Goal: Task Accomplishment & Management: Manage account settings

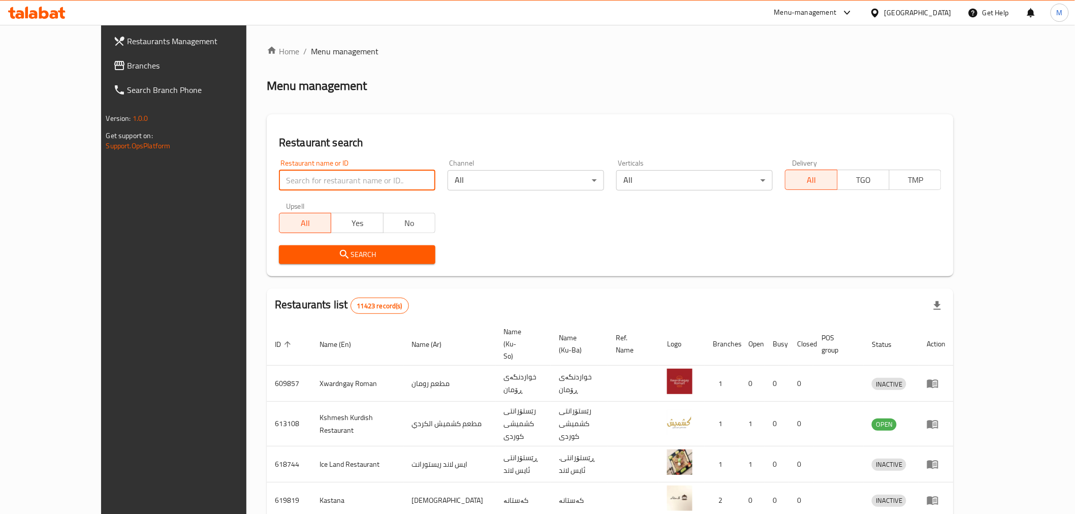
type input "h"
type input "asl al sham"
click button "Search" at bounding box center [357, 254] width 157 height 19
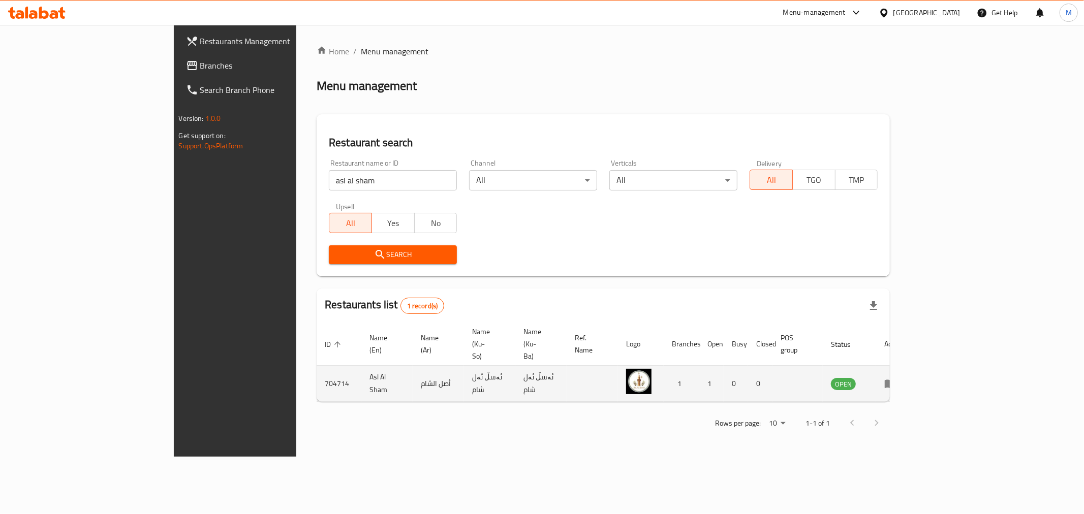
click at [896, 378] on icon "enhanced table" at bounding box center [890, 384] width 12 height 12
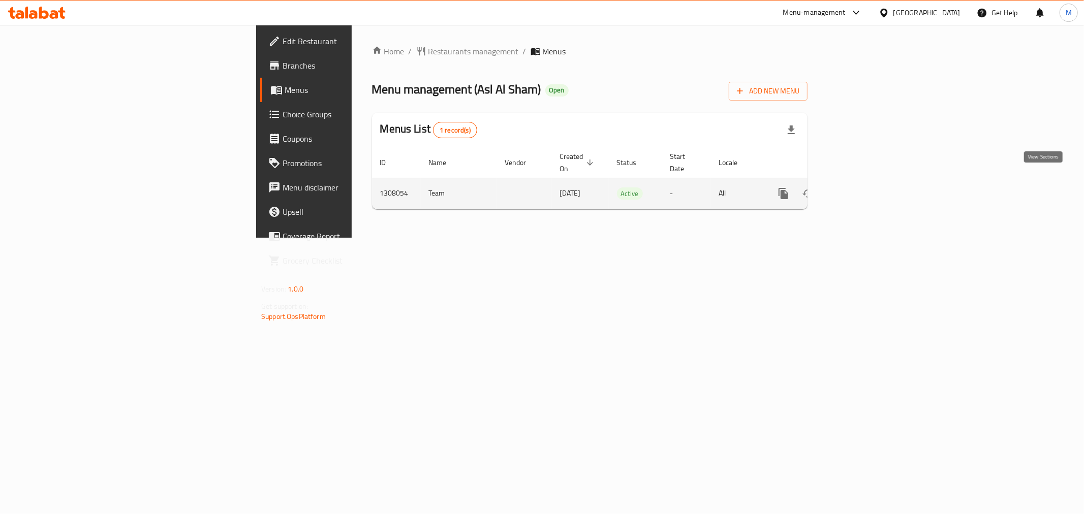
click at [863, 187] on icon "enhanced table" at bounding box center [857, 193] width 12 height 12
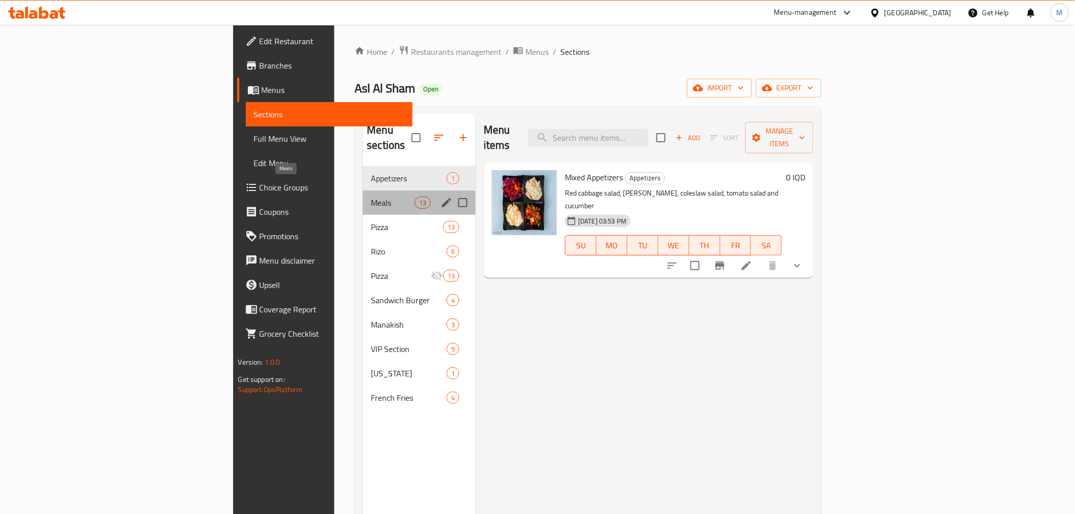
click at [371, 197] on span "Meals" at bounding box center [392, 203] width 43 height 12
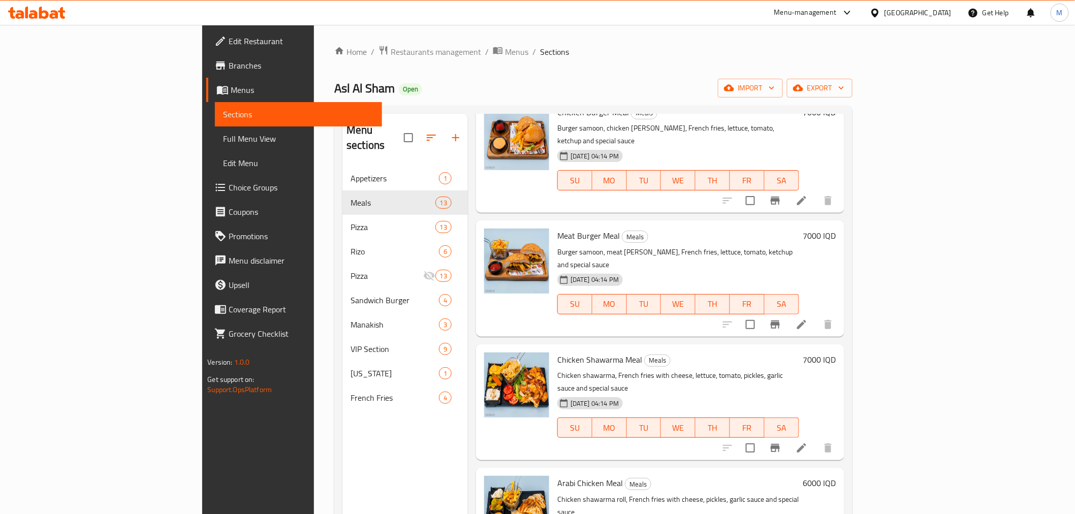
scroll to position [169, 0]
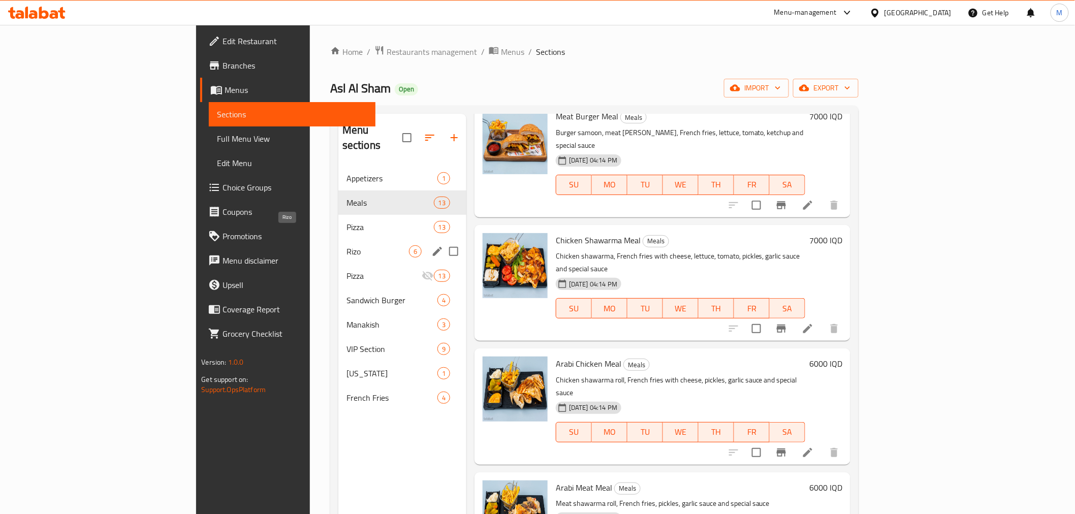
click at [347, 245] on span "Rizo" at bounding box center [378, 251] width 62 height 12
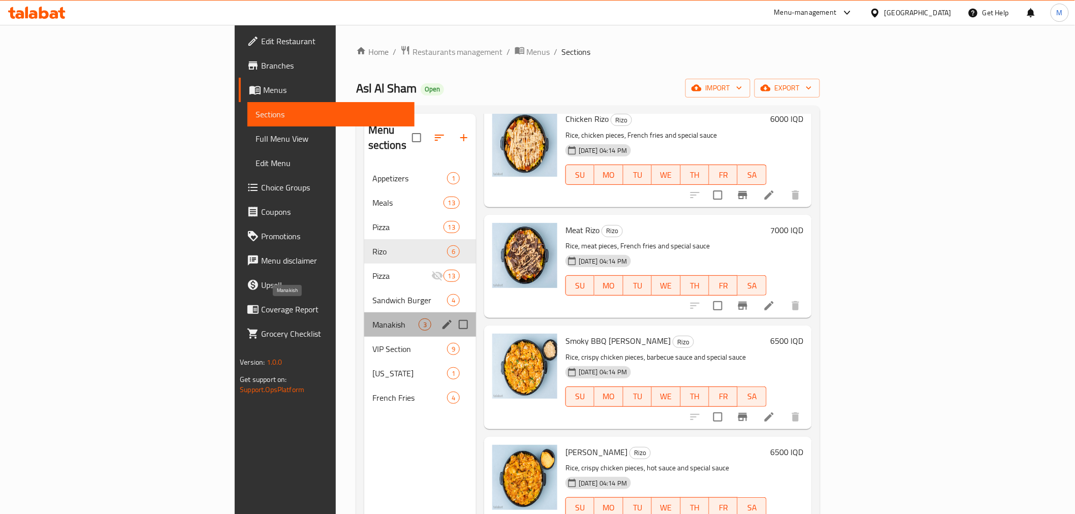
click at [372, 319] on span "Manakish" at bounding box center [395, 325] width 46 height 12
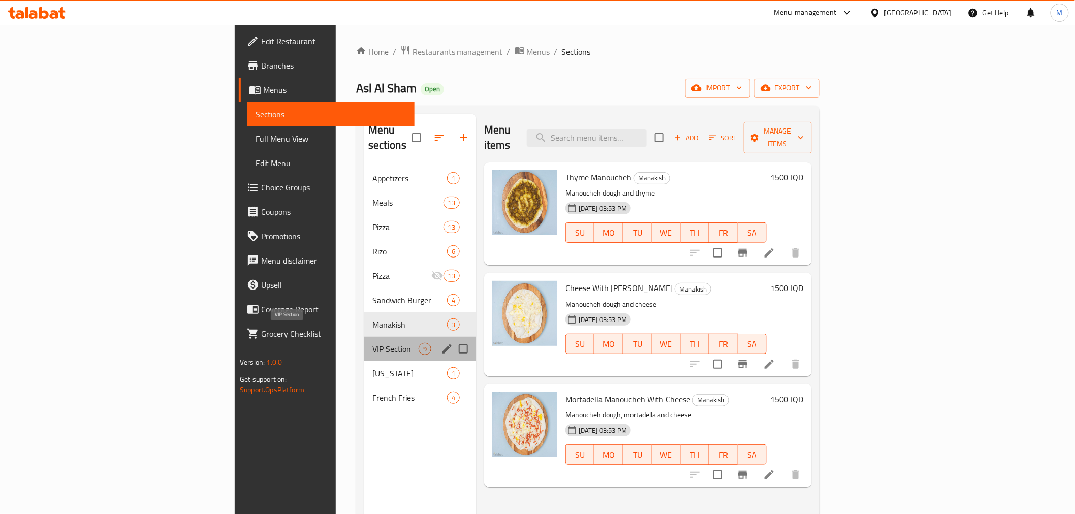
click at [372, 343] on span "VIP Section" at bounding box center [395, 349] width 46 height 12
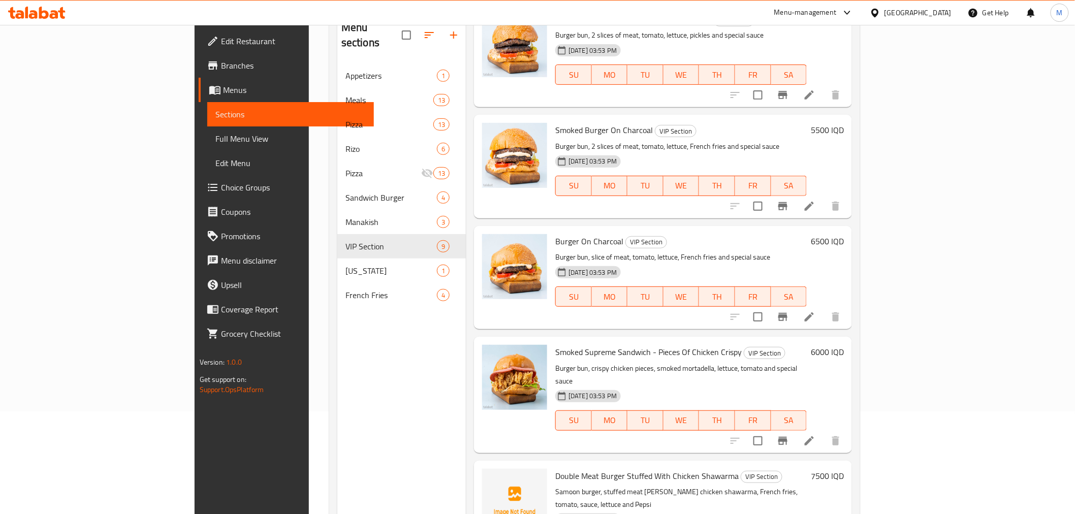
scroll to position [142, 0]
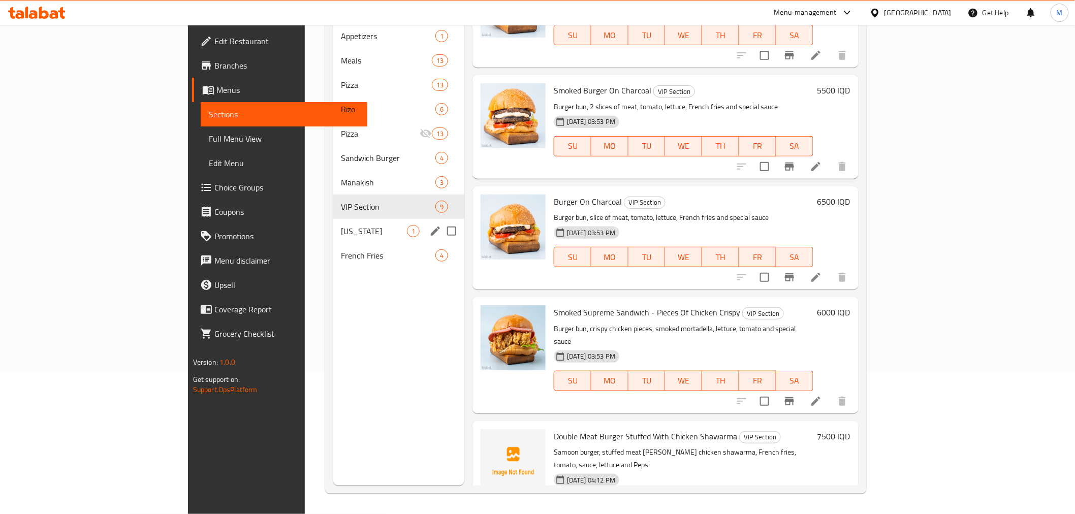
click at [333, 219] on div "[US_STATE] 1" at bounding box center [398, 231] width 131 height 24
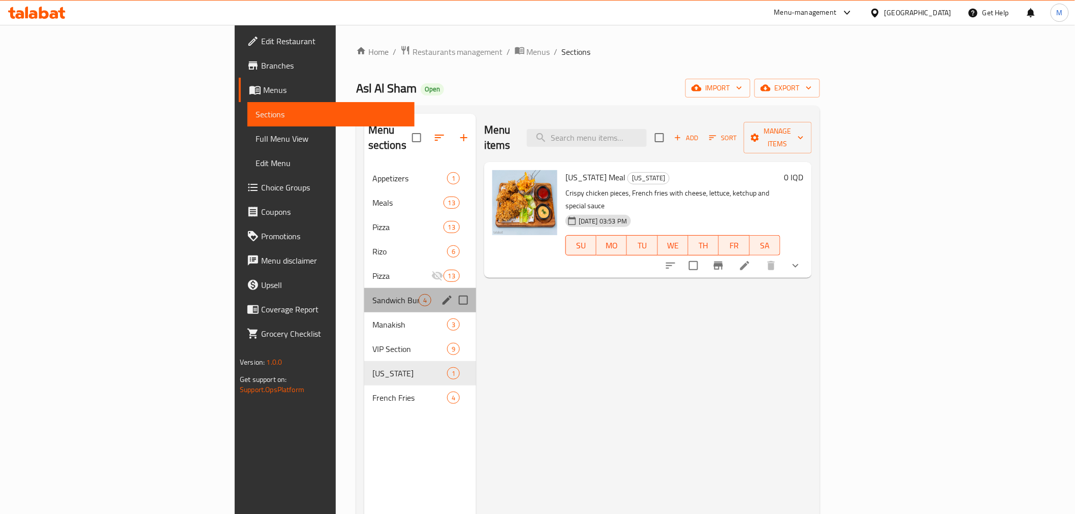
click at [364, 292] on div "Sandwich Burger 4" at bounding box center [420, 300] width 112 height 24
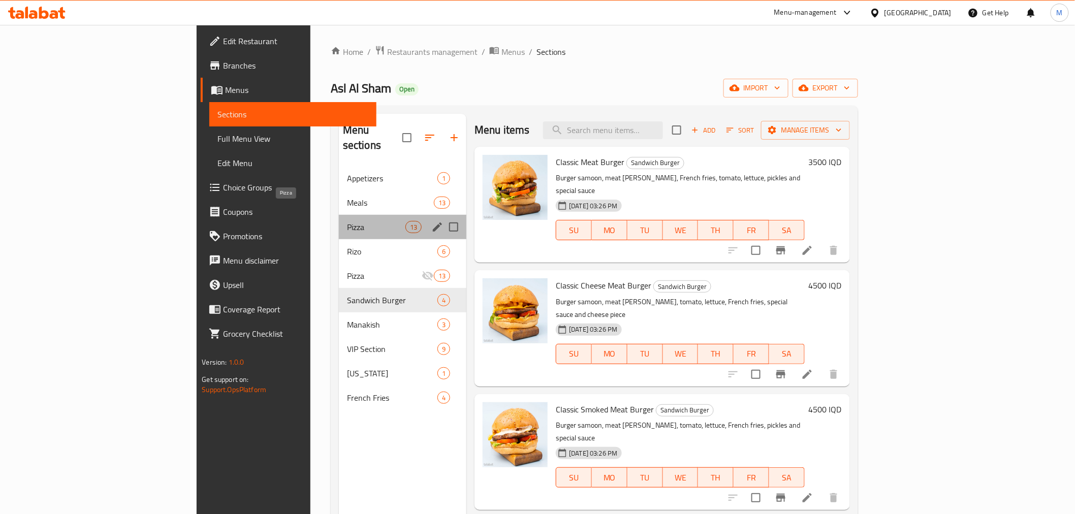
click at [347, 221] on span "Pizza" at bounding box center [376, 227] width 58 height 12
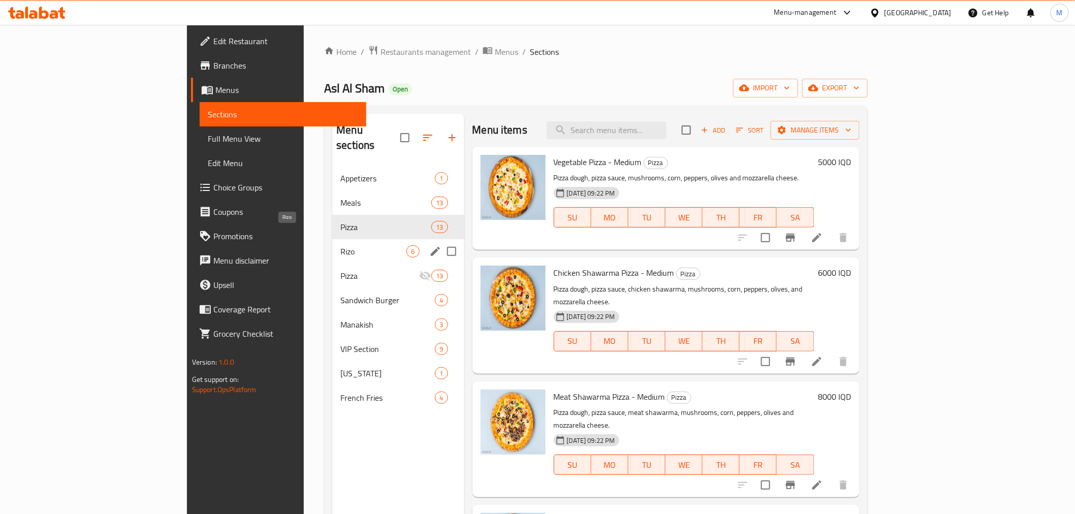
click at [340, 245] on span "Rizo" at bounding box center [373, 251] width 66 height 12
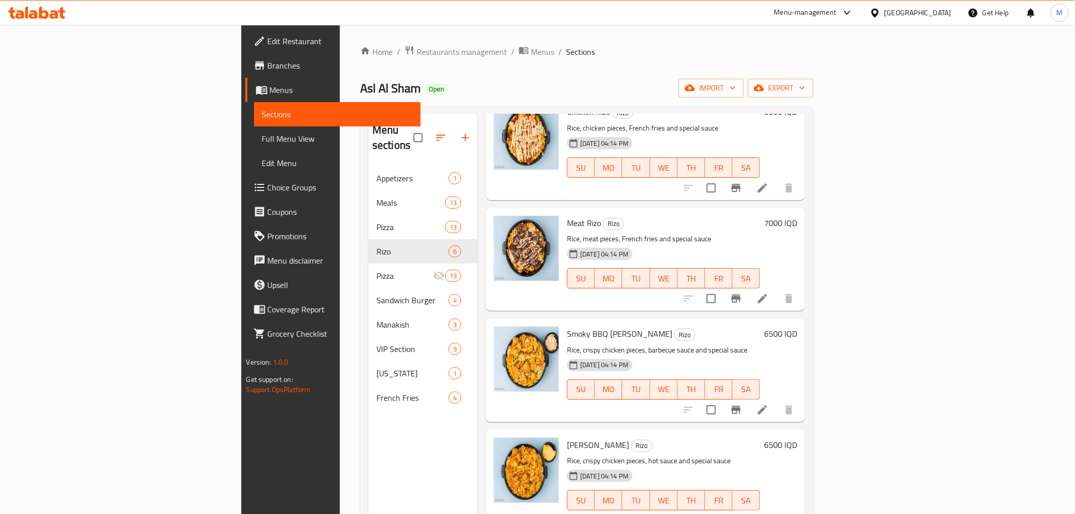
scroll to position [56, 0]
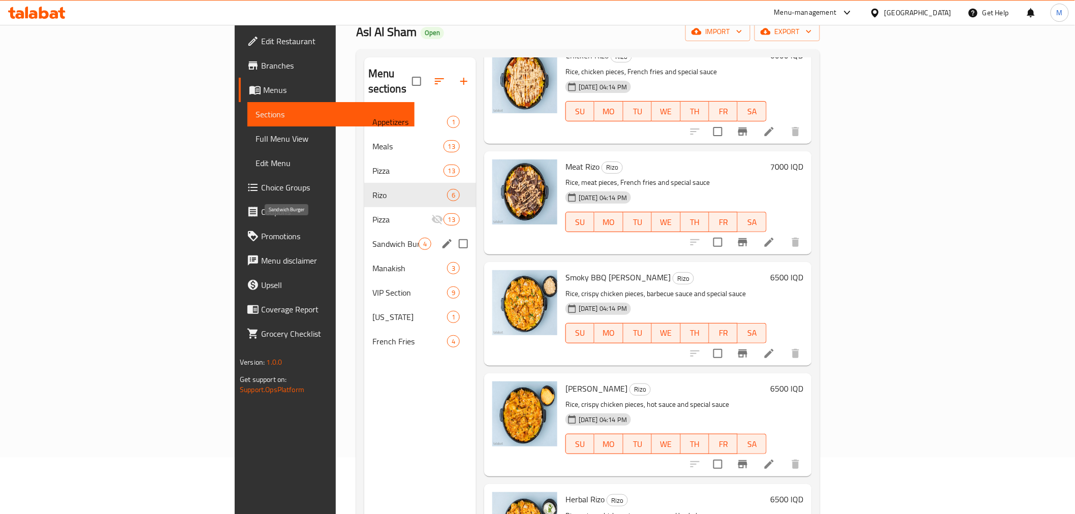
click at [372, 238] on span "Sandwich Burger" at bounding box center [395, 244] width 46 height 12
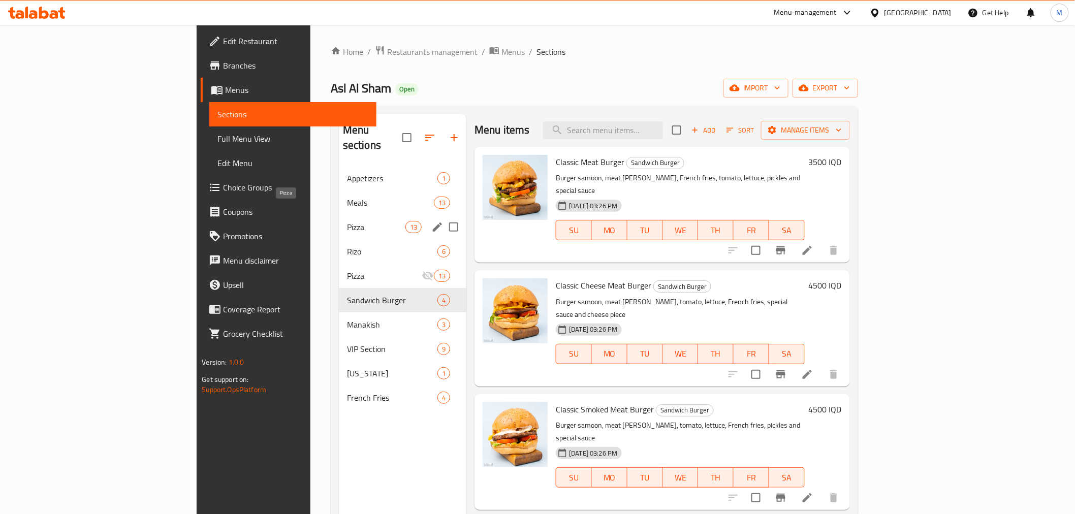
click at [347, 221] on span "Pizza" at bounding box center [376, 227] width 58 height 12
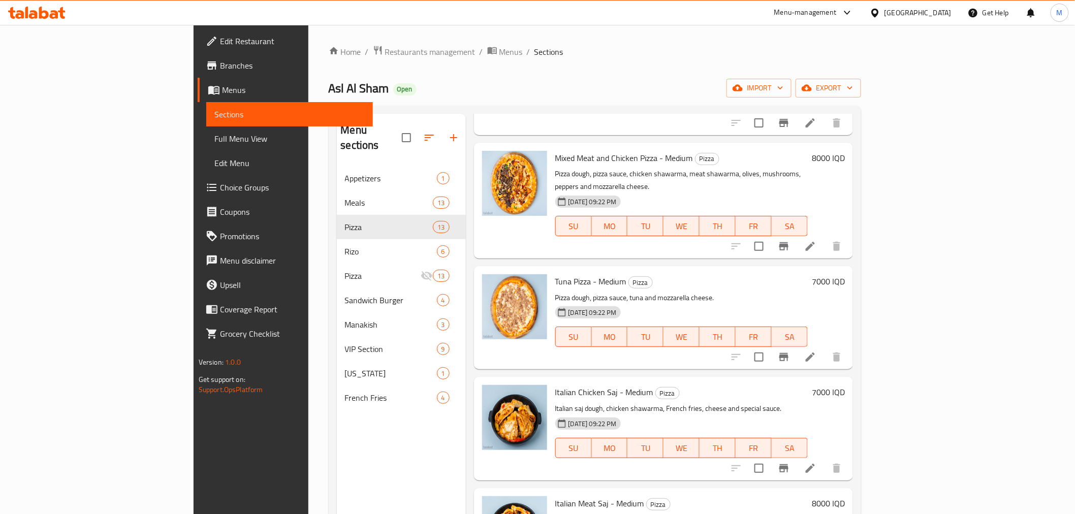
scroll to position [953, 0]
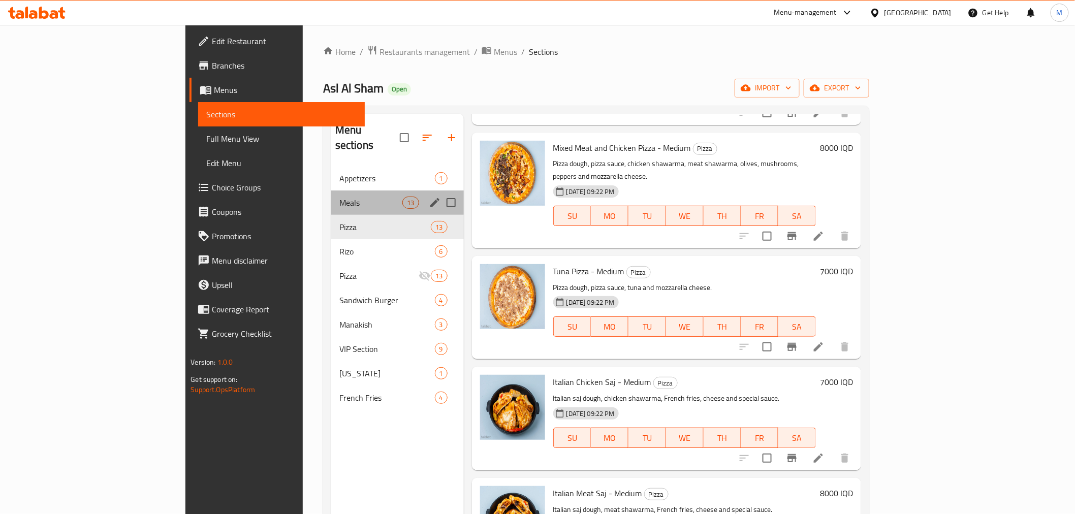
click at [331, 191] on div "Meals 13" at bounding box center [397, 203] width 133 height 24
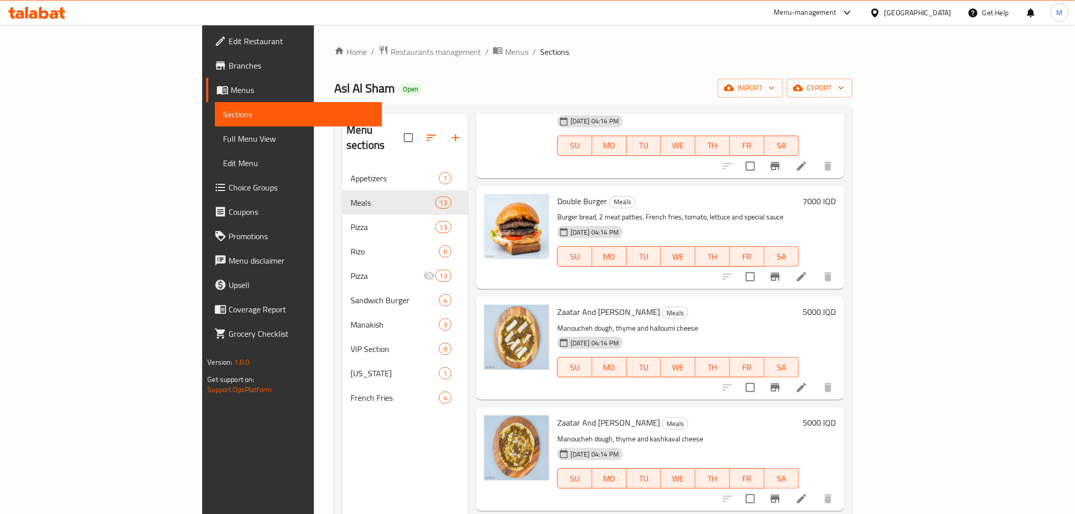
click at [836, 305] on h6 "5000 IQD" at bounding box center [819, 312] width 33 height 14
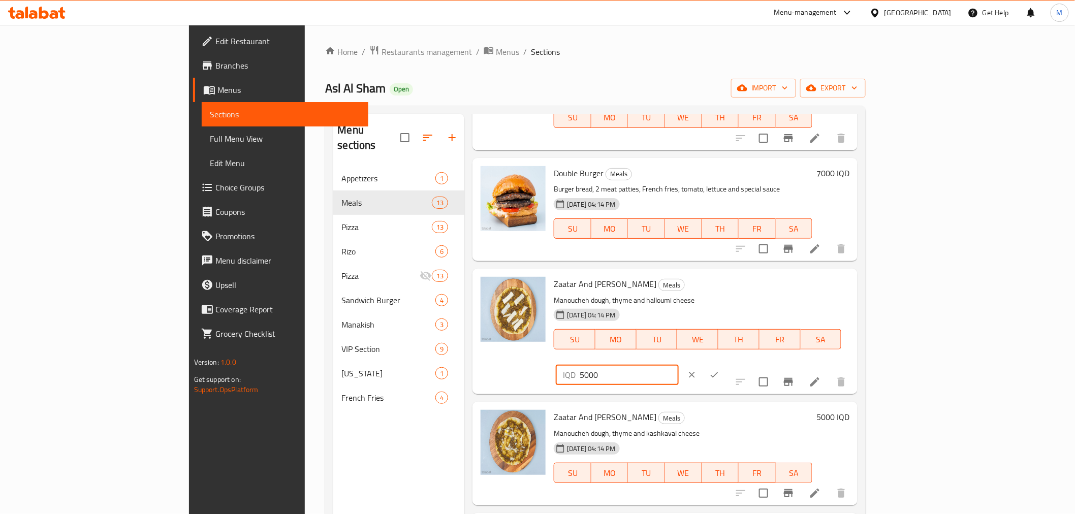
drag, startPoint x: 895, startPoint y: 214, endPoint x: 880, endPoint y: 214, distance: 14.7
click at [678, 365] on div "IQD 5000 ​" at bounding box center [617, 375] width 122 height 20
type input "1500"
click at [720, 370] on icon "ok" at bounding box center [714, 375] width 10 height 10
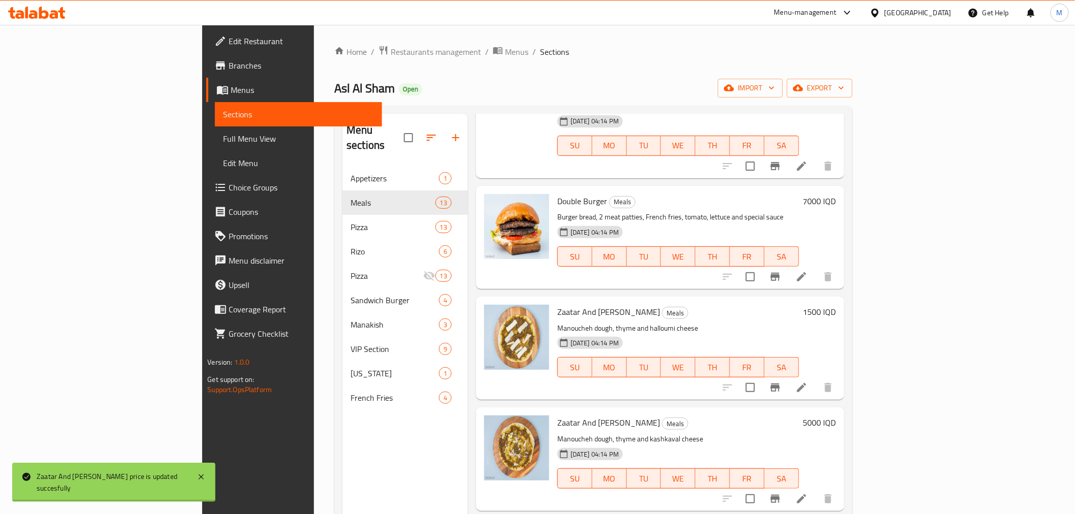
click at [836, 416] on h6 "5000 IQD" at bounding box center [819, 423] width 33 height 14
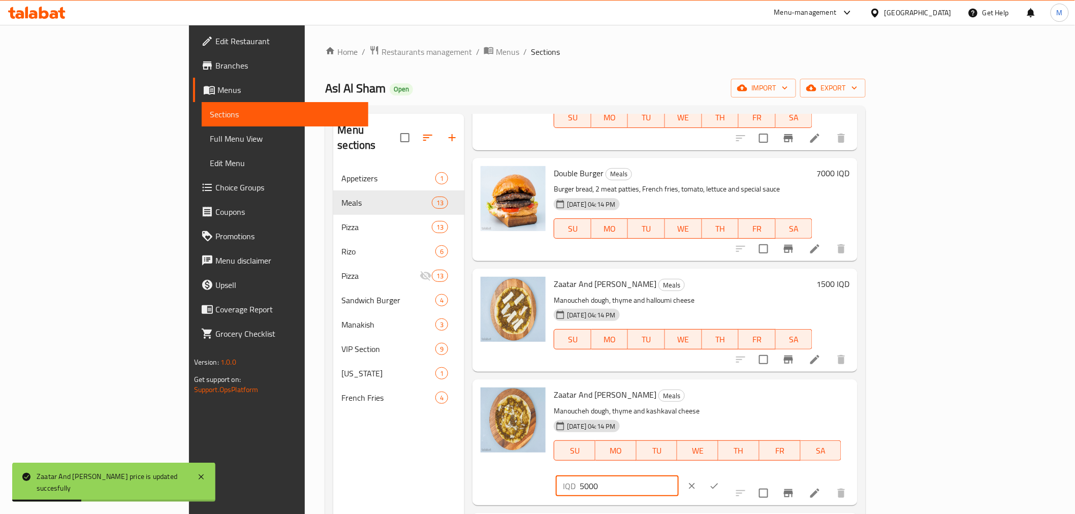
drag, startPoint x: 895, startPoint y: 326, endPoint x: 881, endPoint y: 326, distance: 14.2
click at [678, 476] on div "IQD 5000 ​" at bounding box center [617, 486] width 122 height 20
type input "1500"
click at [720, 481] on icon "ok" at bounding box center [714, 486] width 10 height 10
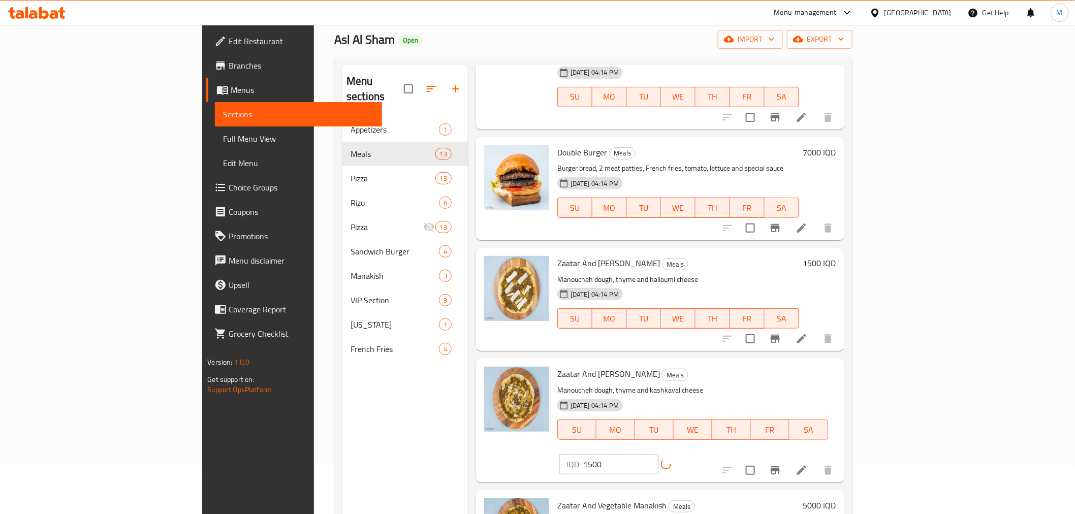
scroll to position [113, 0]
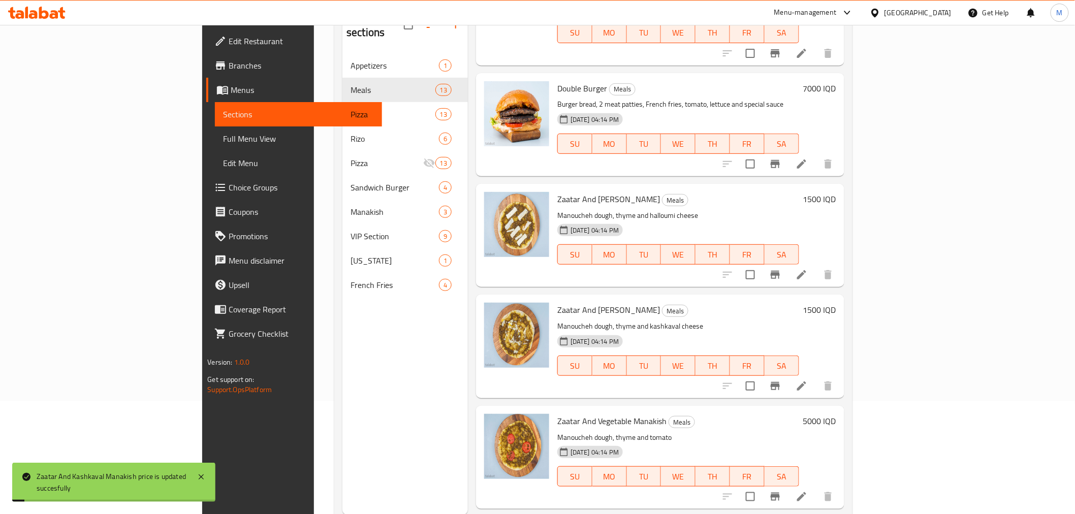
click at [836, 414] on h6 "5000 IQD" at bounding box center [819, 421] width 33 height 14
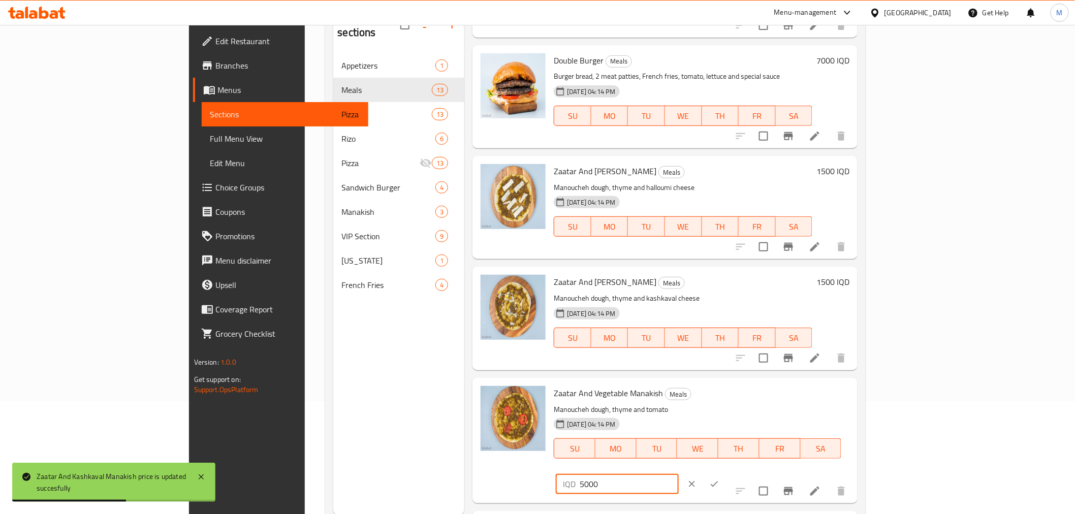
drag, startPoint x: 895, startPoint y: 323, endPoint x: 883, endPoint y: 321, distance: 13.0
click at [678, 474] on div "IQD 5000 ​" at bounding box center [617, 484] width 122 height 20
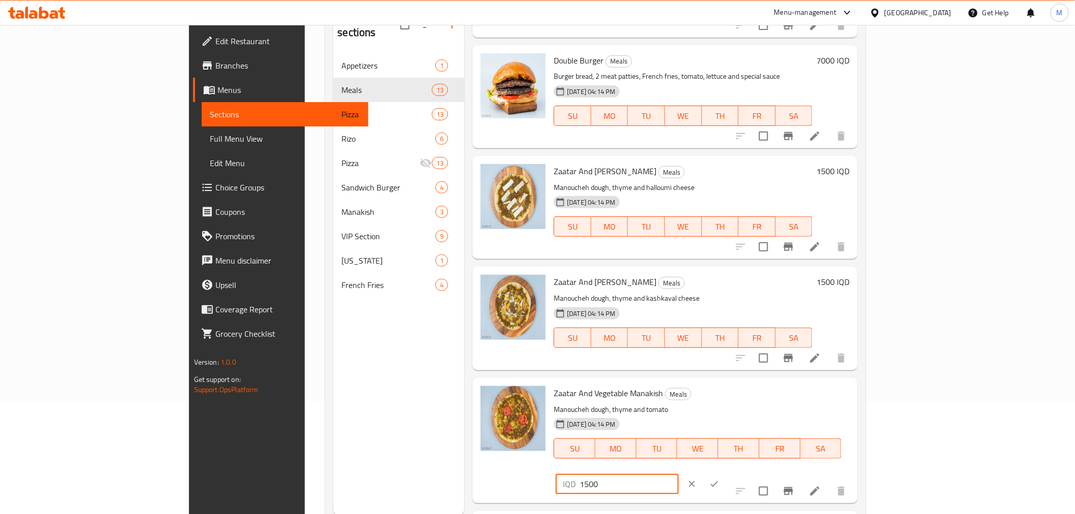
type input "1500"
click at [718, 482] on icon "ok" at bounding box center [715, 485] width 8 height 6
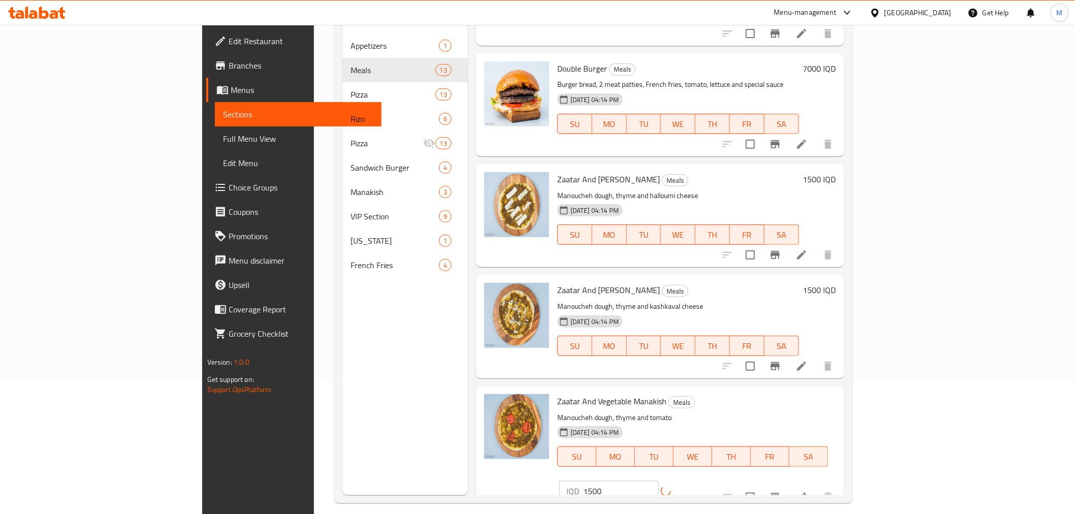
scroll to position [142, 0]
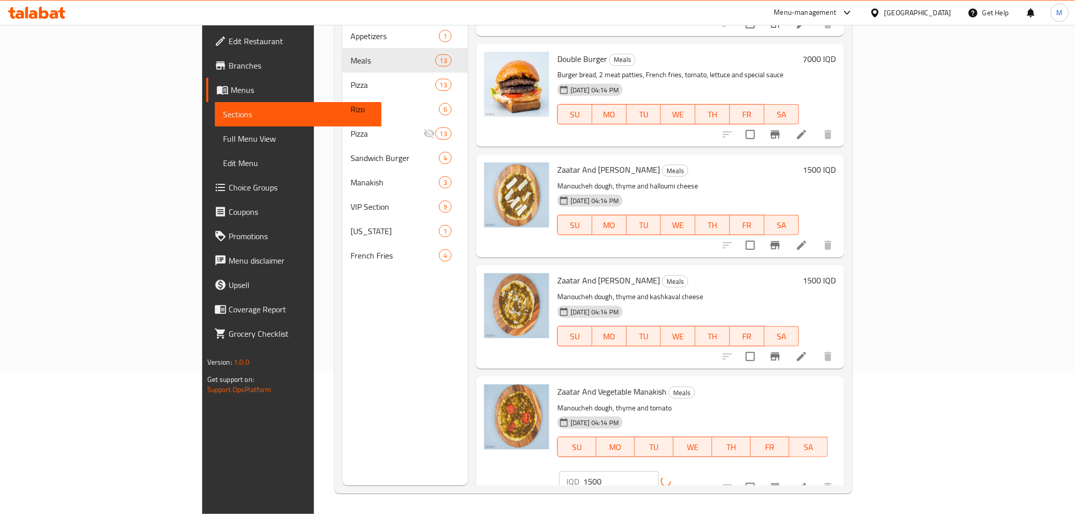
click at [836, 514] on h6 "5000 IQD" at bounding box center [819, 523] width 33 height 14
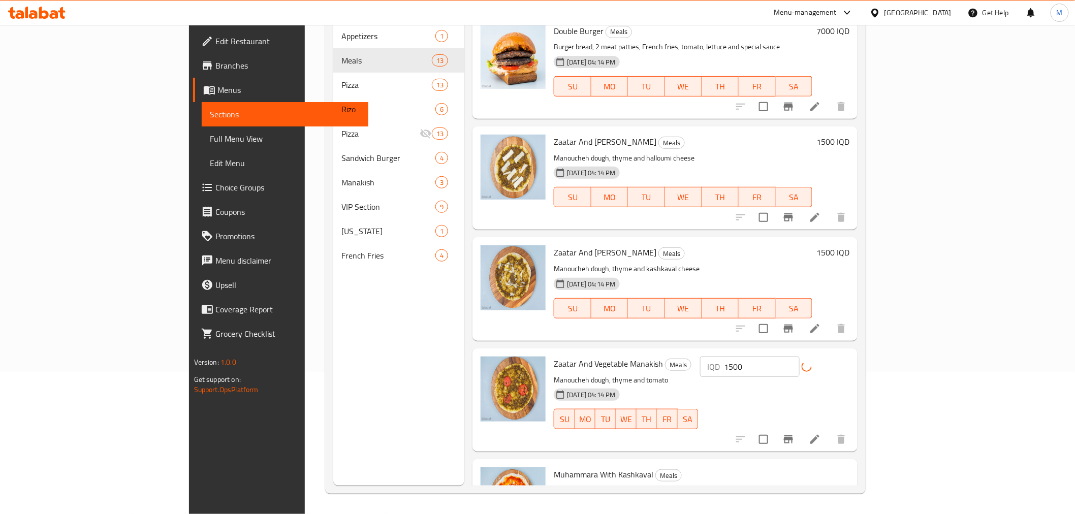
drag, startPoint x: 896, startPoint y: 401, endPoint x: 885, endPoint y: 400, distance: 11.2
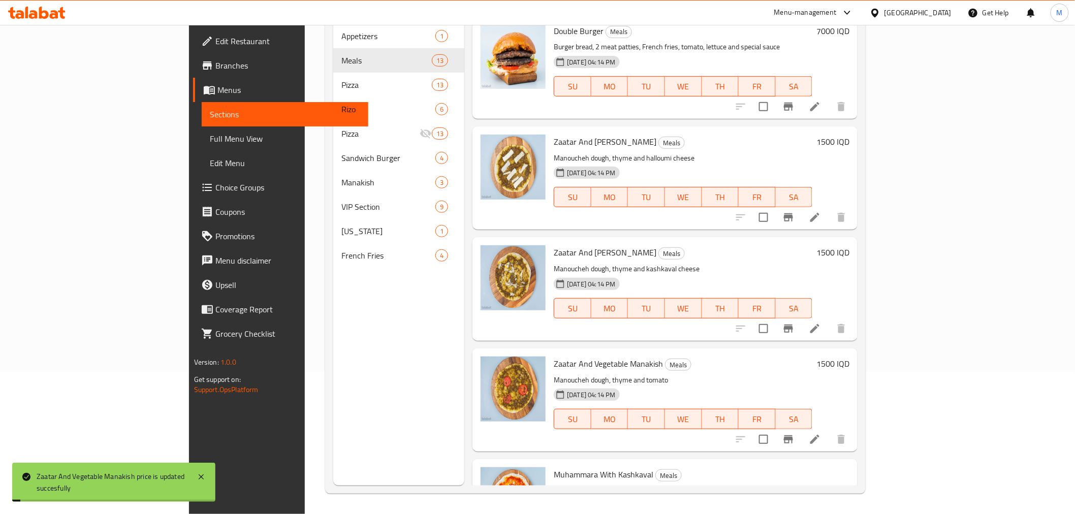
type input "1500"
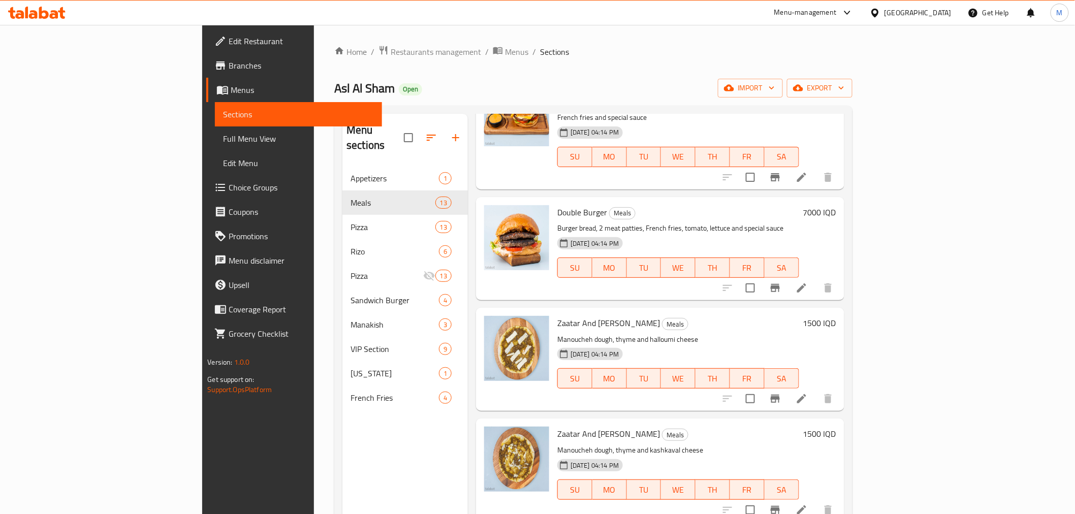
scroll to position [953, 0]
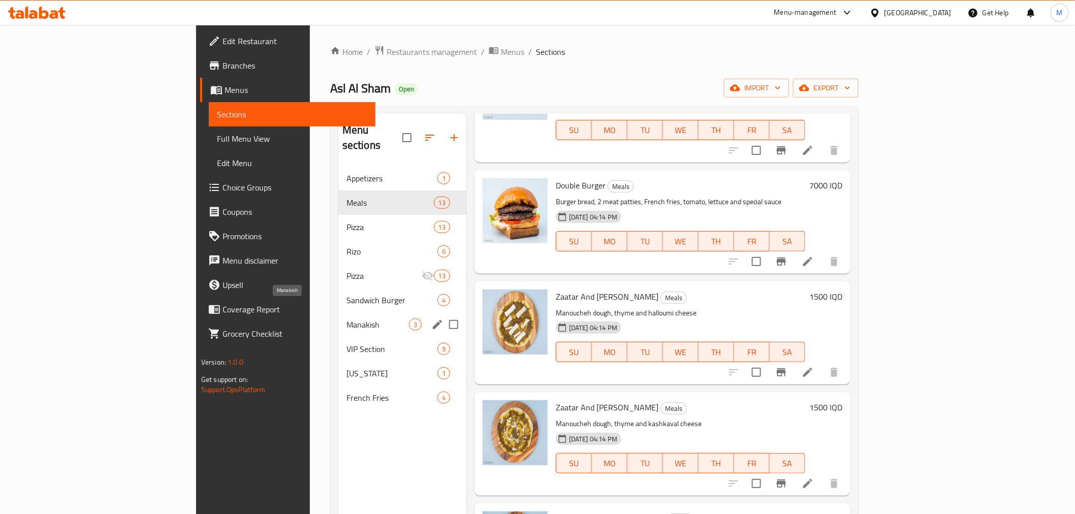
click at [338, 312] on div "Manakish 3" at bounding box center [402, 324] width 128 height 24
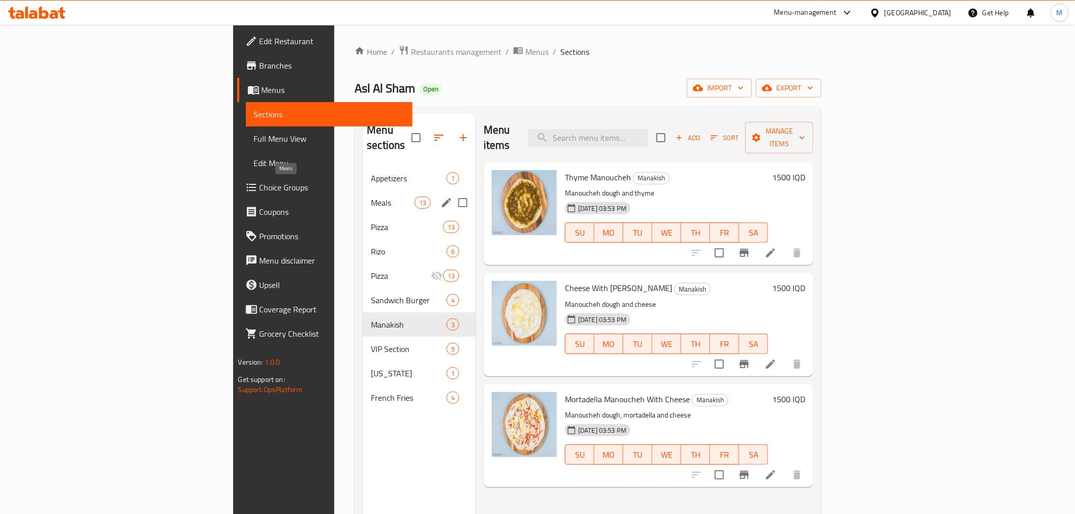
click at [371, 197] on span "Meals" at bounding box center [392, 203] width 43 height 12
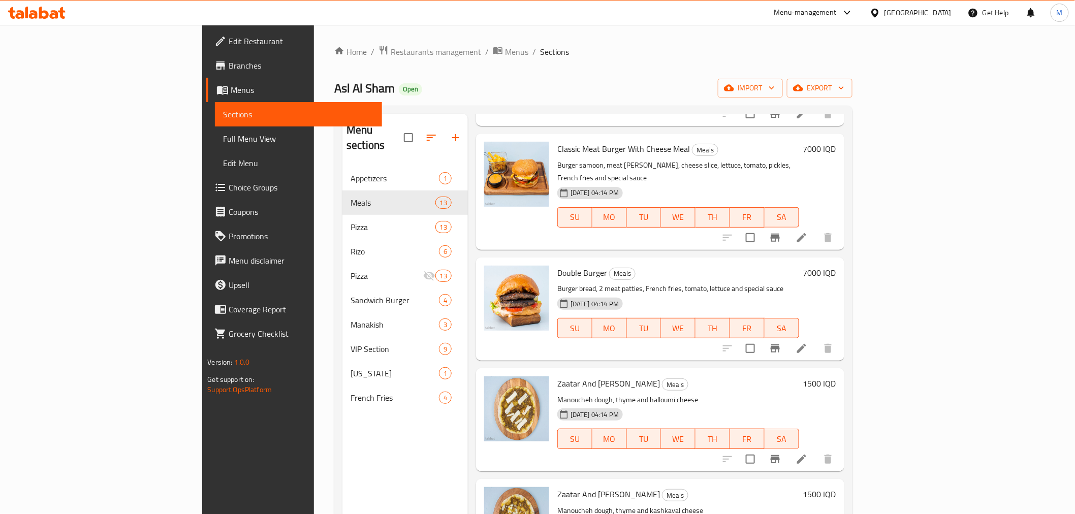
scroll to position [953, 0]
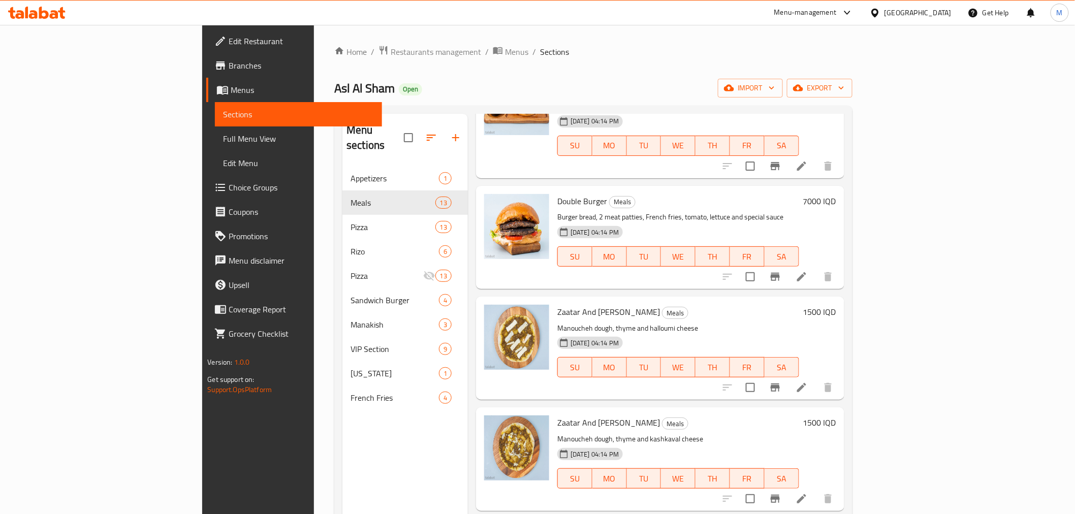
click at [836, 416] on h6 "1500 IQD" at bounding box center [819, 423] width 33 height 14
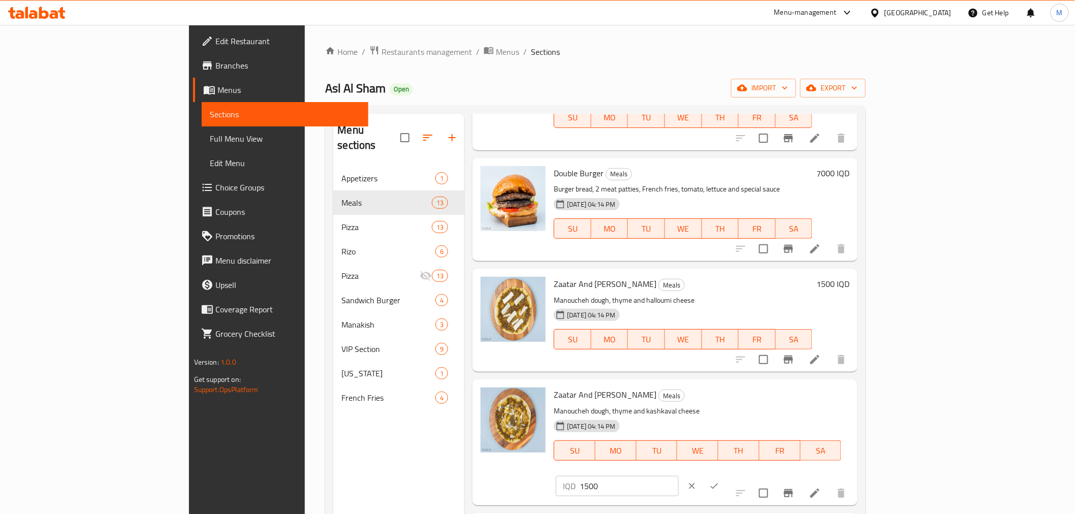
drag, startPoint x: 895, startPoint y: 433, endPoint x: 852, endPoint y: 433, distance: 43.2
type input "2000"
drag, startPoint x: 895, startPoint y: 325, endPoint x: 878, endPoint y: 325, distance: 17.3
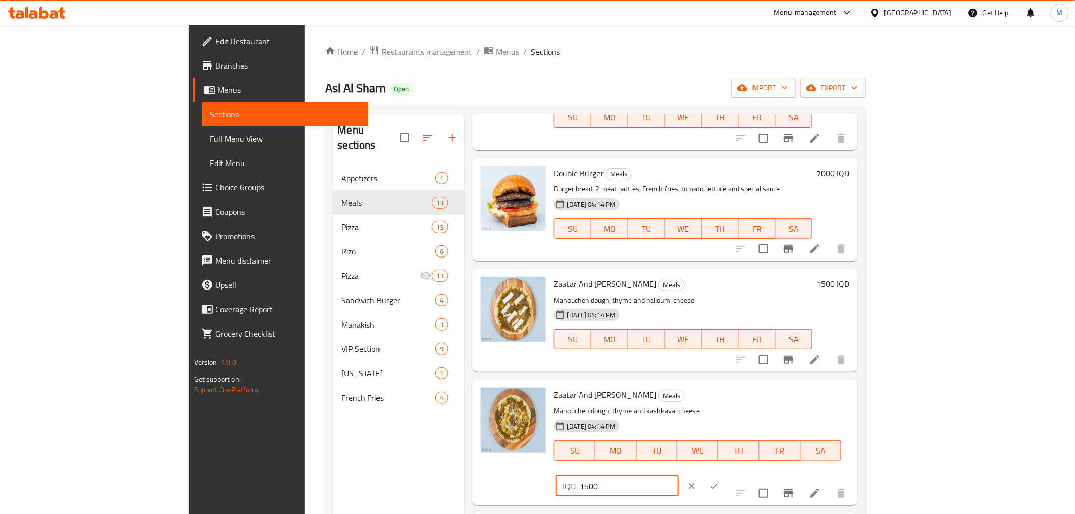
click at [678, 476] on div "IQD 1500 ​" at bounding box center [617, 486] width 122 height 20
type input "2000"
click at [720, 481] on icon "ok" at bounding box center [714, 486] width 10 height 10
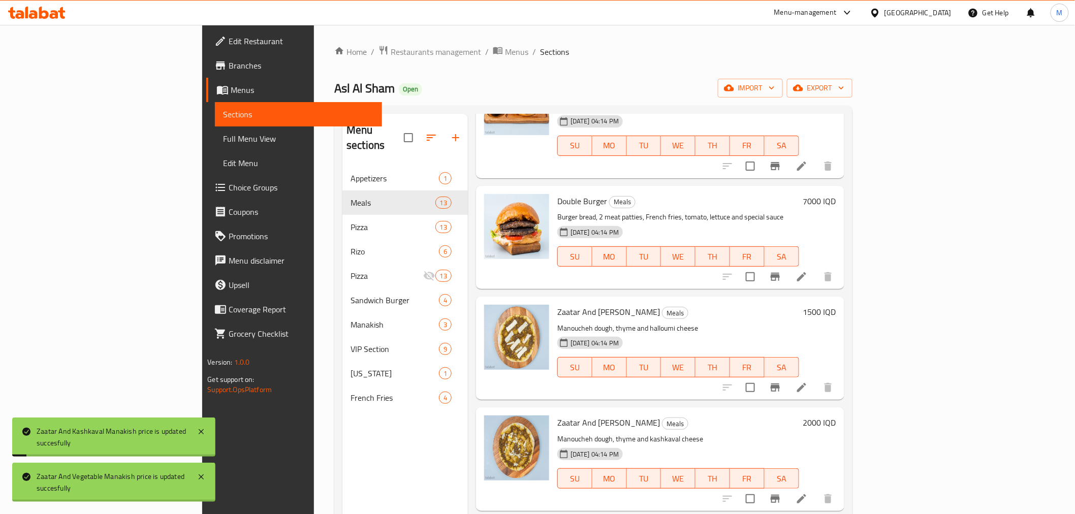
click at [836, 305] on h6 "1500 IQD" at bounding box center [819, 312] width 33 height 14
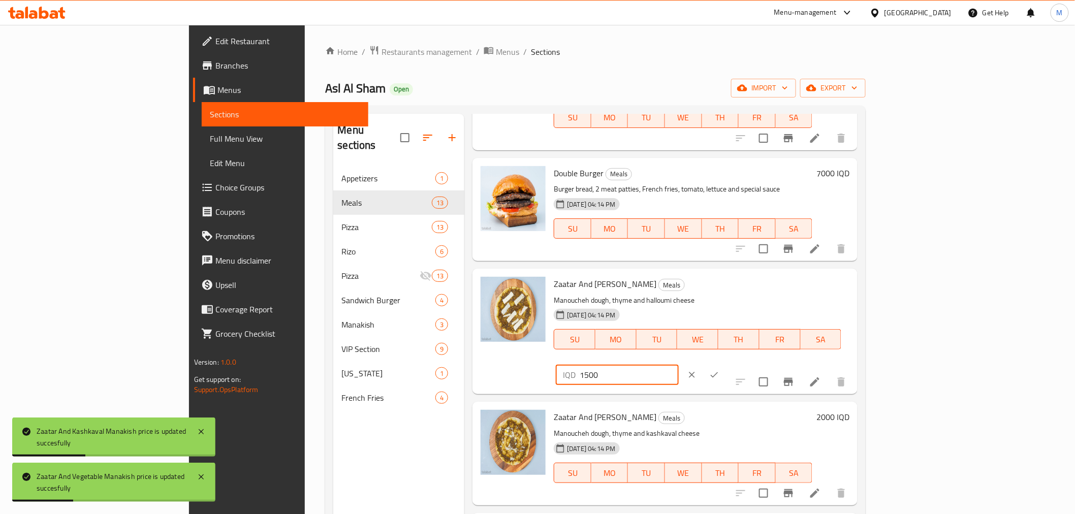
click at [678, 365] on input "1500" at bounding box center [629, 375] width 99 height 20
drag, startPoint x: 890, startPoint y: 209, endPoint x: 882, endPoint y: 209, distance: 8.1
click at [678, 365] on div "IQD 1500 ​" at bounding box center [617, 375] width 122 height 20
type input "2500"
click at [720, 370] on icon "ok" at bounding box center [714, 375] width 10 height 10
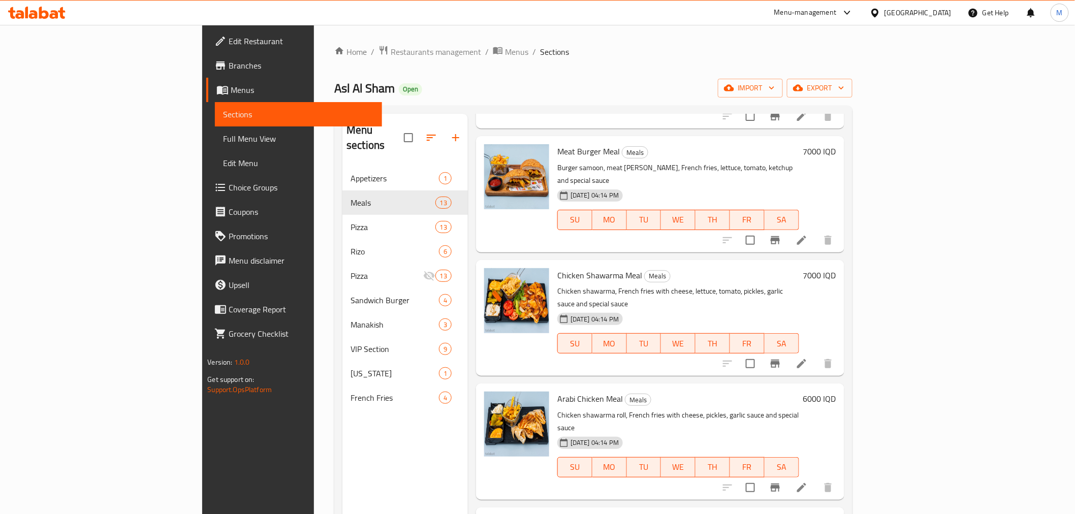
scroll to position [113, 0]
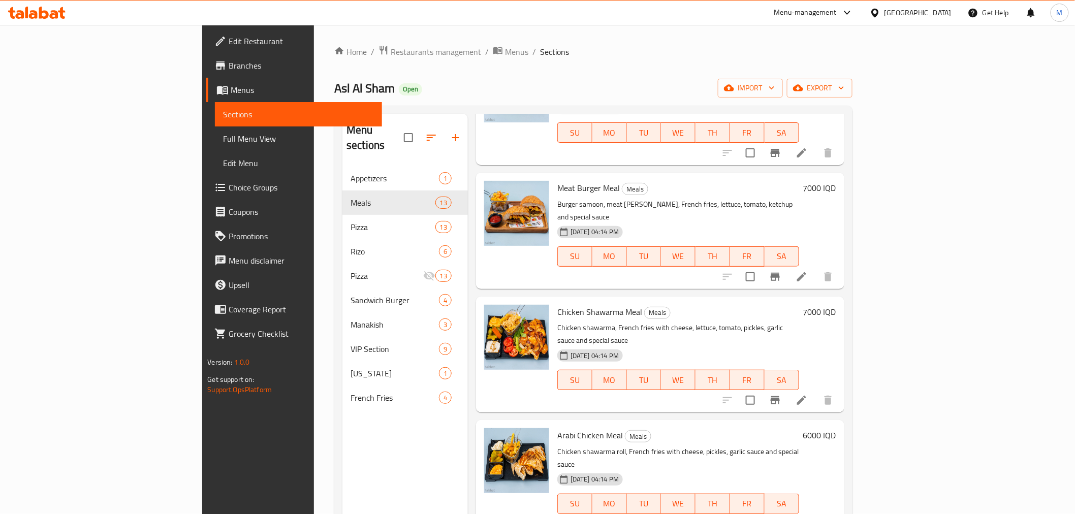
click at [836, 305] on h6 "7000 IQD" at bounding box center [819, 312] width 33 height 14
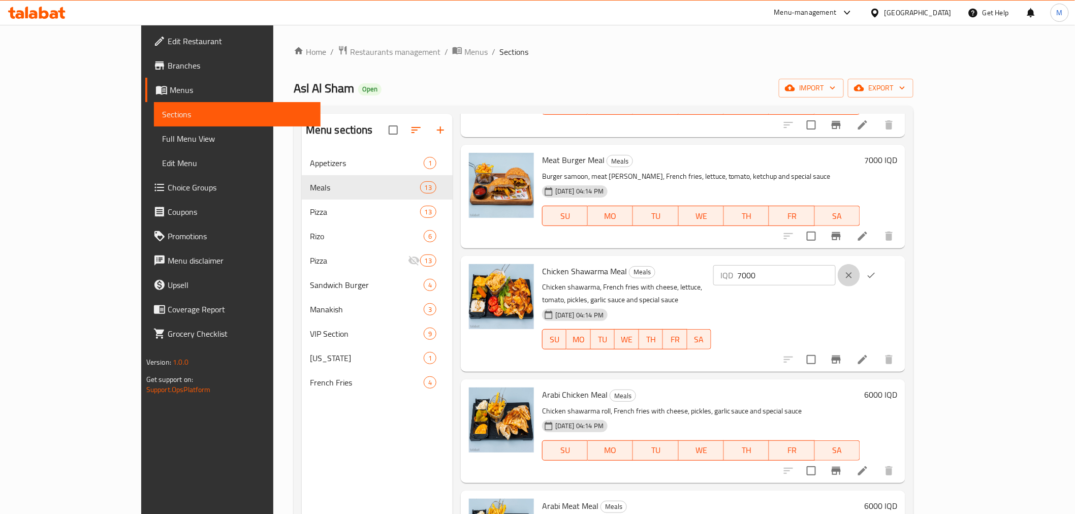
click at [854, 274] on icon "clear" at bounding box center [849, 275] width 10 height 10
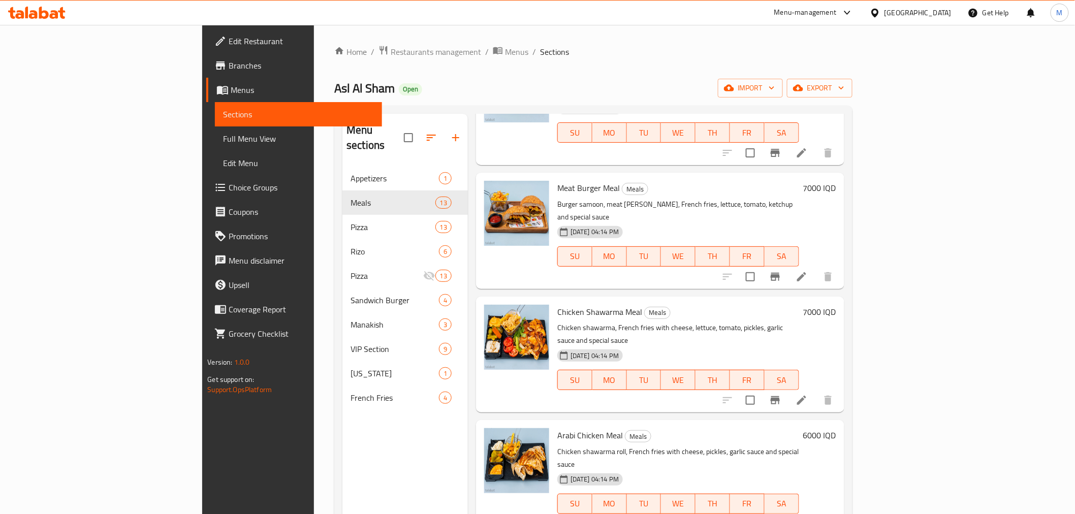
scroll to position [282, 0]
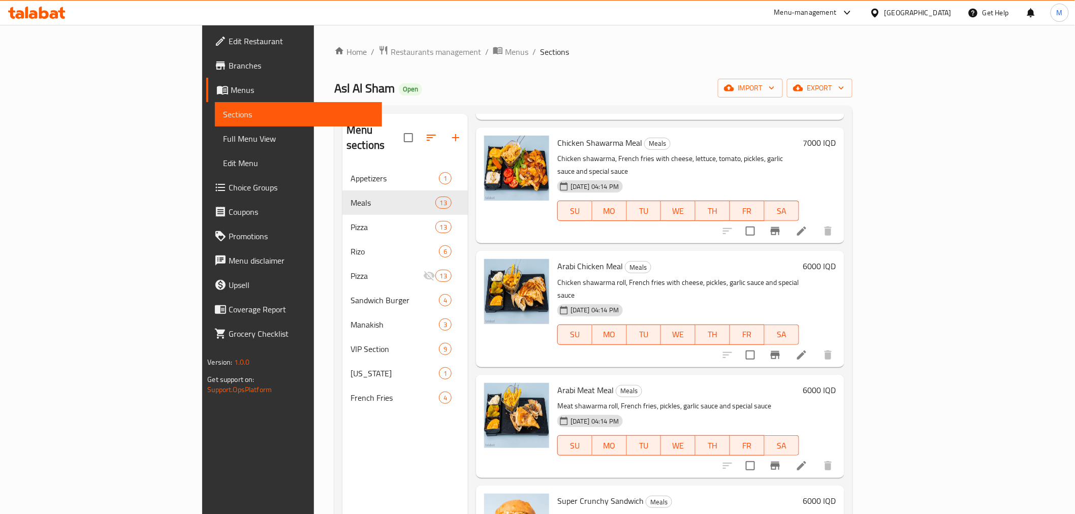
click at [836, 259] on div "6000 IQD" at bounding box center [817, 266] width 37 height 14
click at [836, 259] on h6 "6000 IQD" at bounding box center [819, 266] width 33 height 14
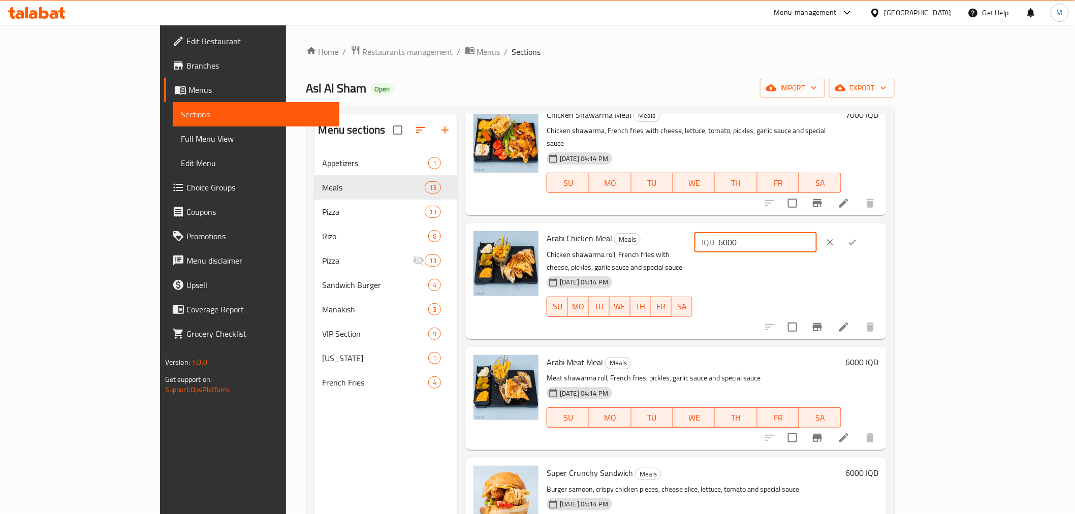
drag, startPoint x: 891, startPoint y: 217, endPoint x: 885, endPoint y: 217, distance: 6.6
click at [817, 232] on div "IQD 6000 ​" at bounding box center [756, 242] width 122 height 20
type input "5000"
click at [858, 237] on icon "ok" at bounding box center [853, 242] width 10 height 10
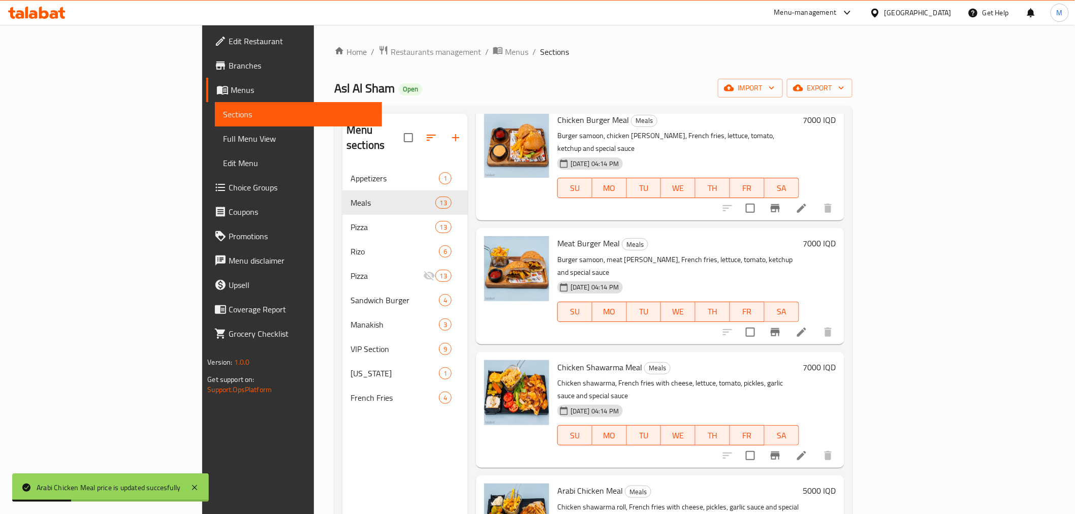
scroll to position [56, 0]
